Goal: Transaction & Acquisition: Purchase product/service

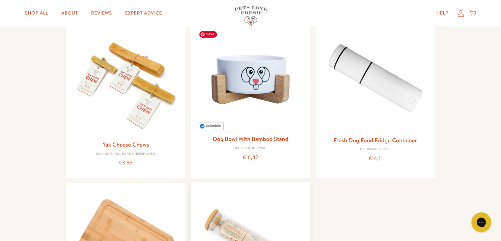
scroll to position [682, 0]
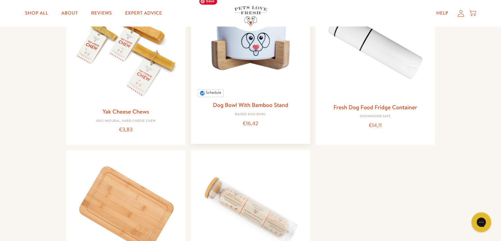
click at [254, 50] on img at bounding box center [250, 45] width 109 height 103
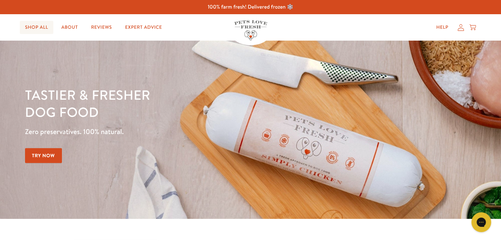
click at [34, 30] on link "Shop All" at bounding box center [37, 27] width 34 height 13
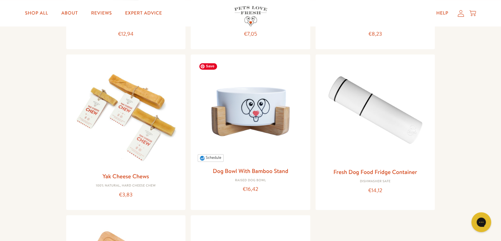
scroll to position [626, 0]
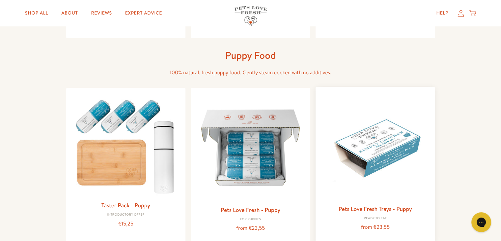
scroll to position [224, 0]
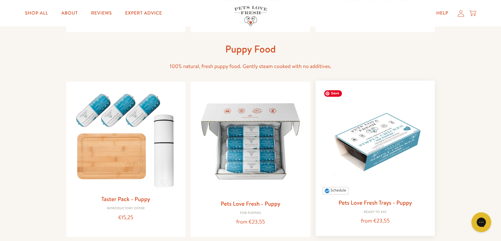
click at [362, 147] on img at bounding box center [375, 140] width 109 height 109
